Goal: Go to known website: Go to known website

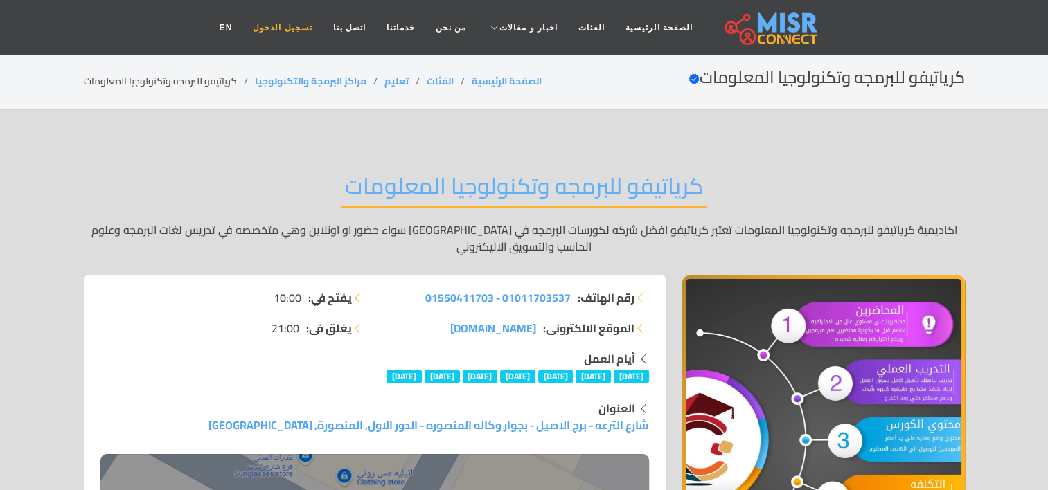
click at [294, 24] on link "تسجيل الدخول" at bounding box center [282, 28] width 80 height 26
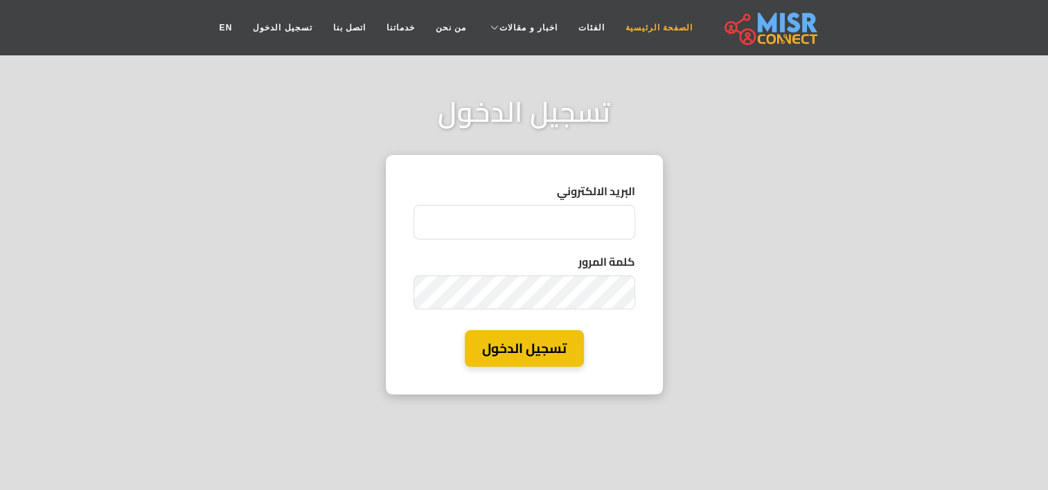
click at [657, 26] on link "الصفحة الرئيسية" at bounding box center [659, 28] width 88 height 26
